Goal: Navigation & Orientation: Find specific page/section

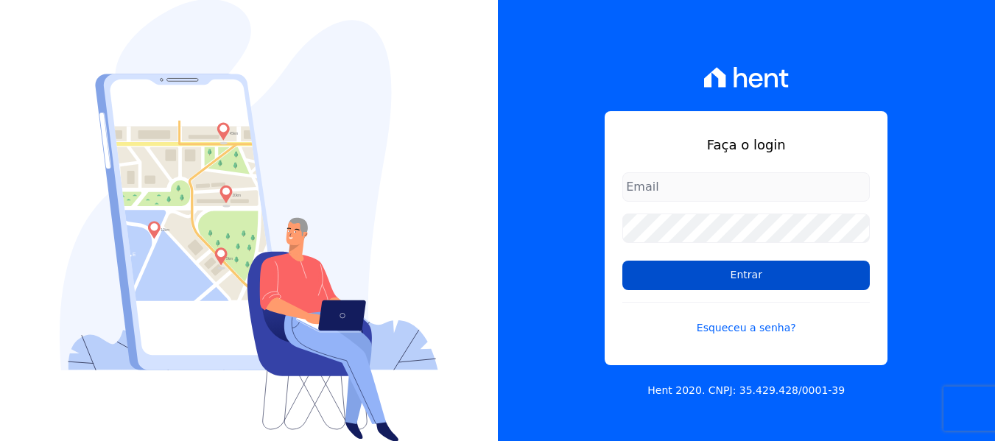
type input "contato@condominioalexandria.com.br"
click at [747, 278] on input "Entrar" at bounding box center [745, 275] width 247 height 29
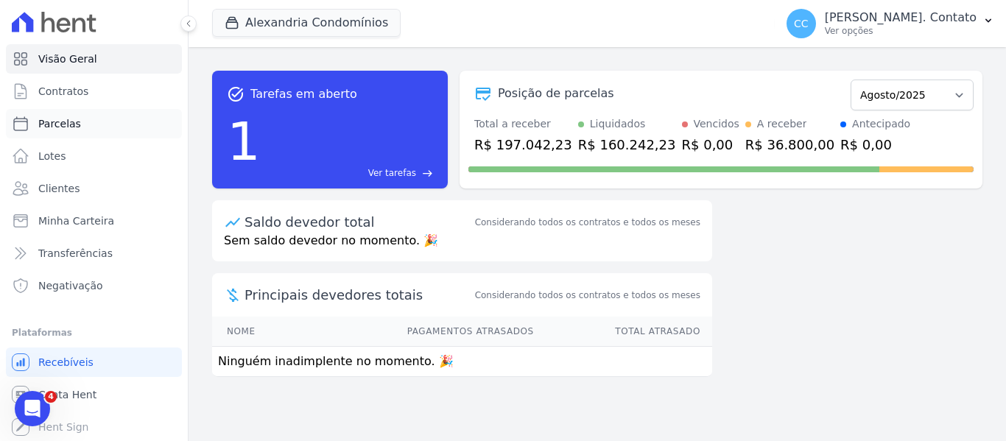
click at [53, 119] on span "Parcelas" at bounding box center [59, 123] width 43 height 15
select select
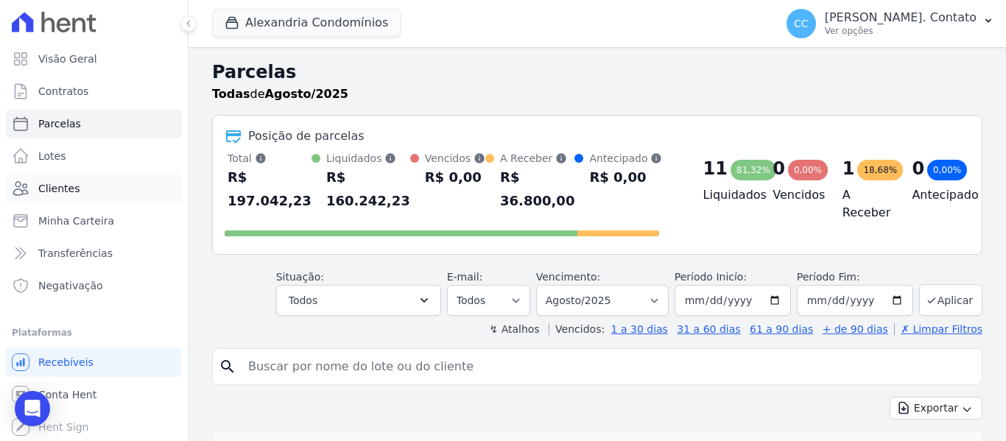
click at [94, 194] on link "Clientes" at bounding box center [94, 188] width 176 height 29
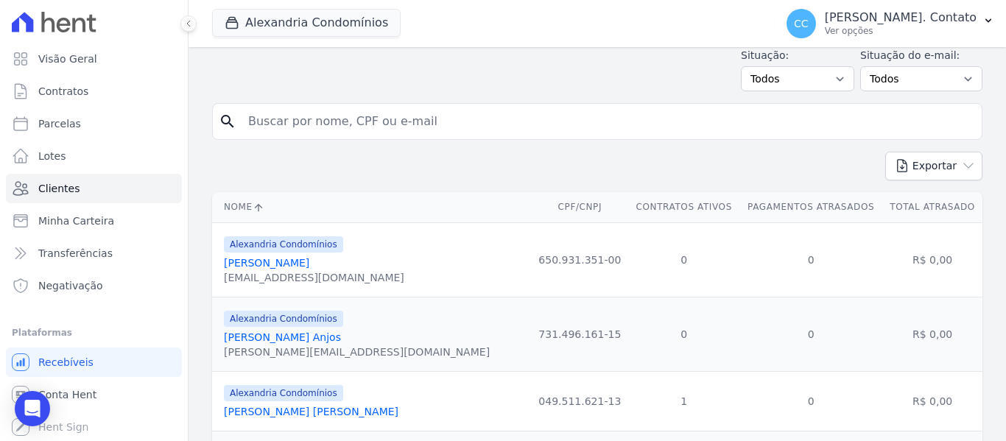
scroll to position [74, 0]
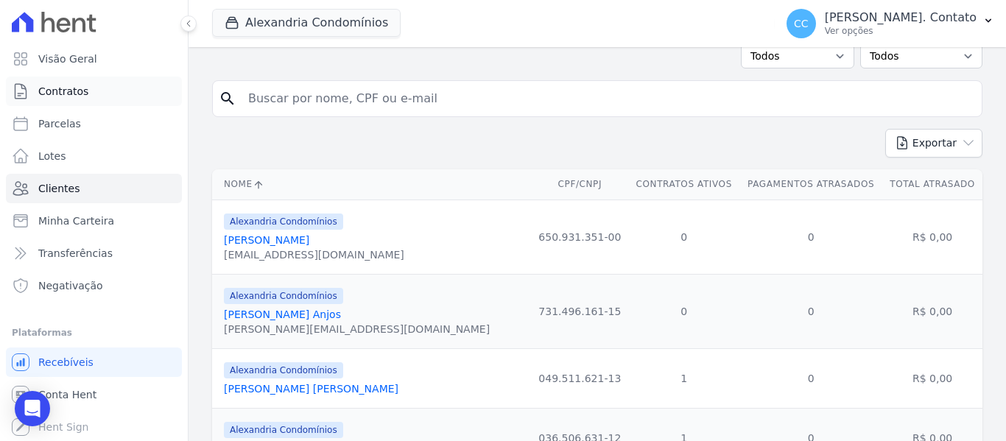
click at [84, 96] on span "Contratos" at bounding box center [63, 91] width 50 height 15
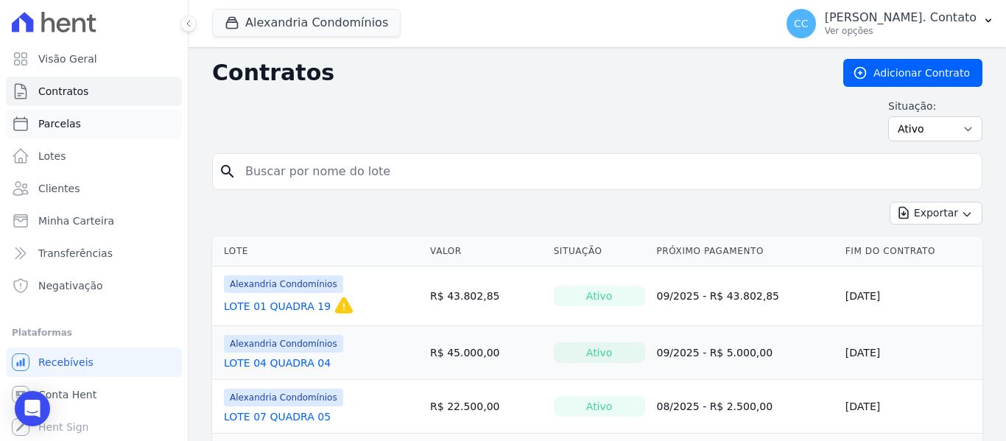
click at [113, 124] on link "Parcelas" at bounding box center [94, 123] width 176 height 29
select select
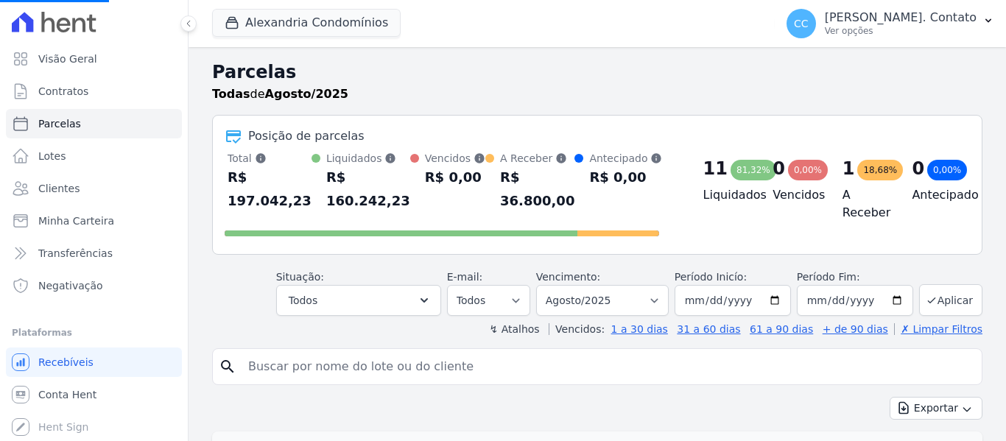
select select
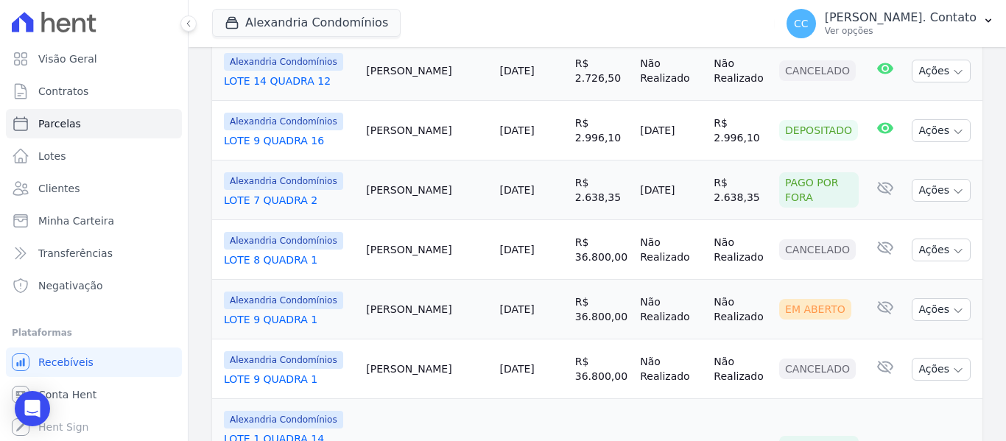
scroll to position [1373, 0]
